Goal: Transaction & Acquisition: Register for event/course

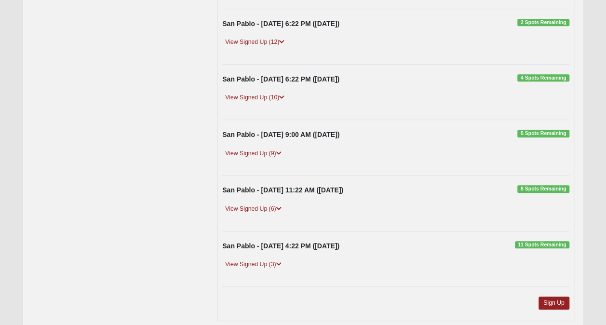
scroll to position [270, 0]
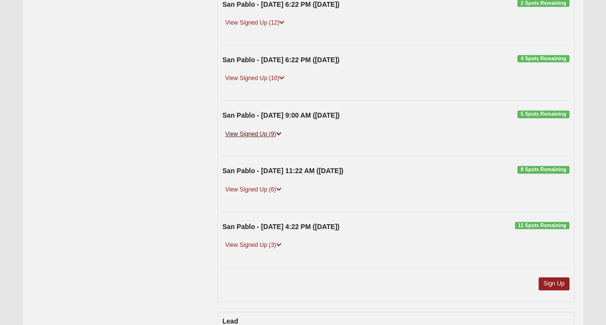
click at [244, 129] on link "View Signed Up (9)" at bounding box center [253, 134] width 62 height 10
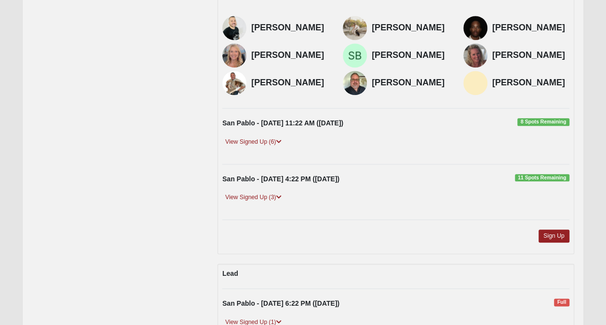
scroll to position [414, 0]
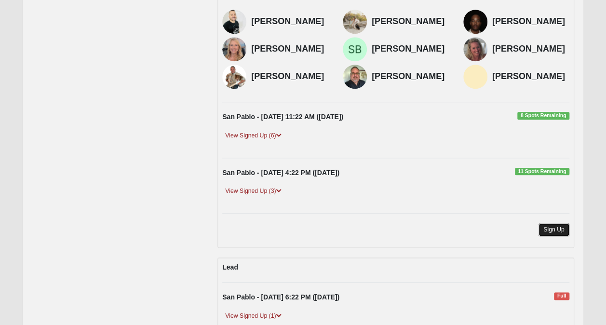
click at [551, 224] on link "Sign Up" at bounding box center [554, 229] width 31 height 13
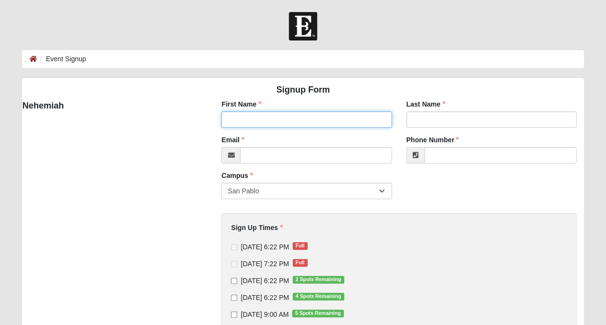
click at [279, 125] on input "First Name" at bounding box center [306, 119] width 170 height 16
type input "Steve"
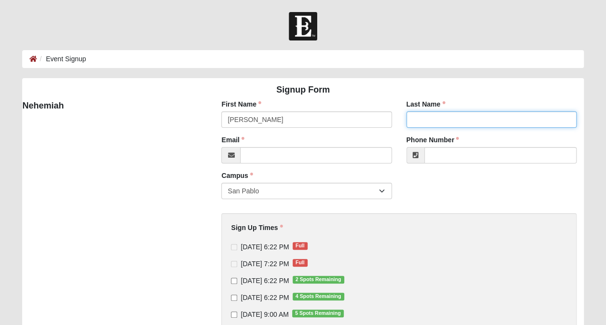
type input "DeSorbo"
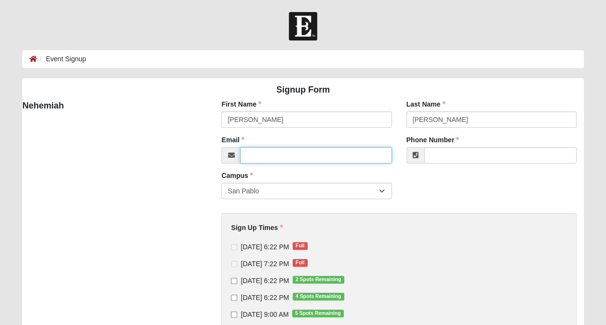
type input "stephen.desorbo@acentria.com"
type input "(904) 514-2228"
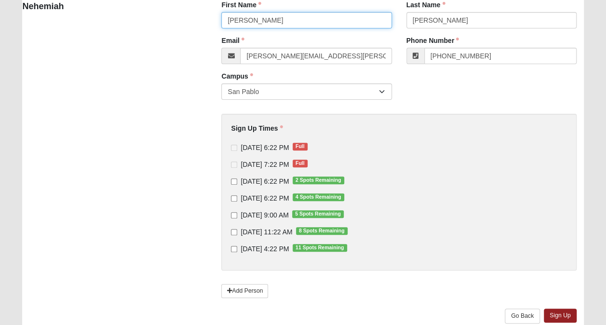
scroll to position [121, 0]
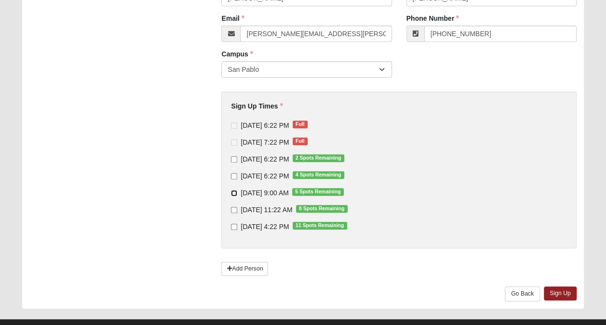
click at [231, 192] on input "9/14/2025 9:00 AM 5 Spots Remaining" at bounding box center [234, 193] width 6 height 6
checkbox input "true"
click at [551, 290] on link "Sign Up" at bounding box center [560, 293] width 33 height 14
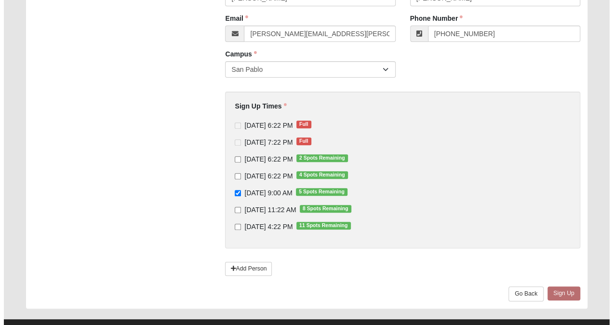
scroll to position [0, 0]
